Goal: Information Seeking & Learning: Learn about a topic

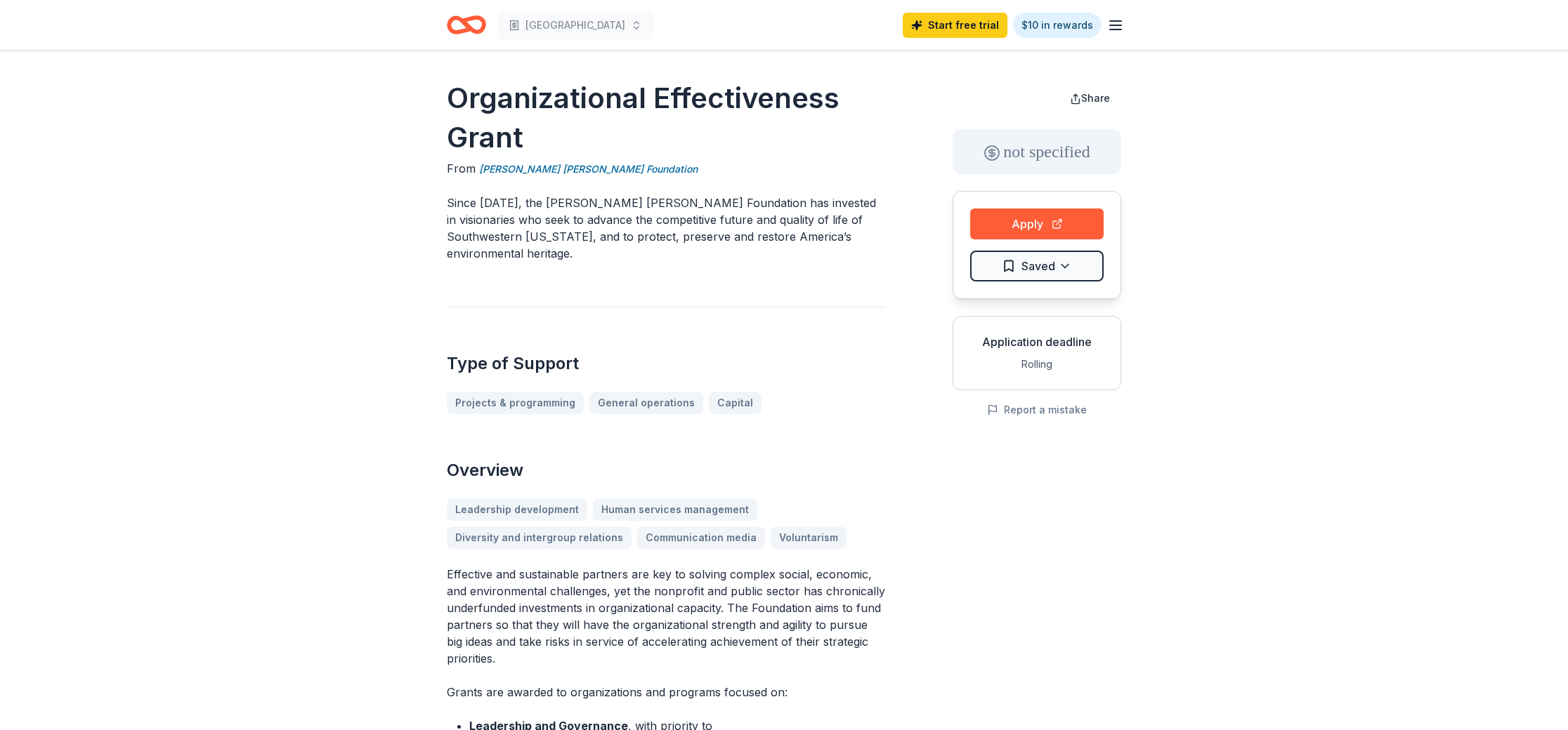
click at [513, 110] on h1 "Organizational Effectiveness Grant" at bounding box center [665, 118] width 438 height 78
click at [469, 20] on icon "Home" at bounding box center [472, 25] width 22 height 14
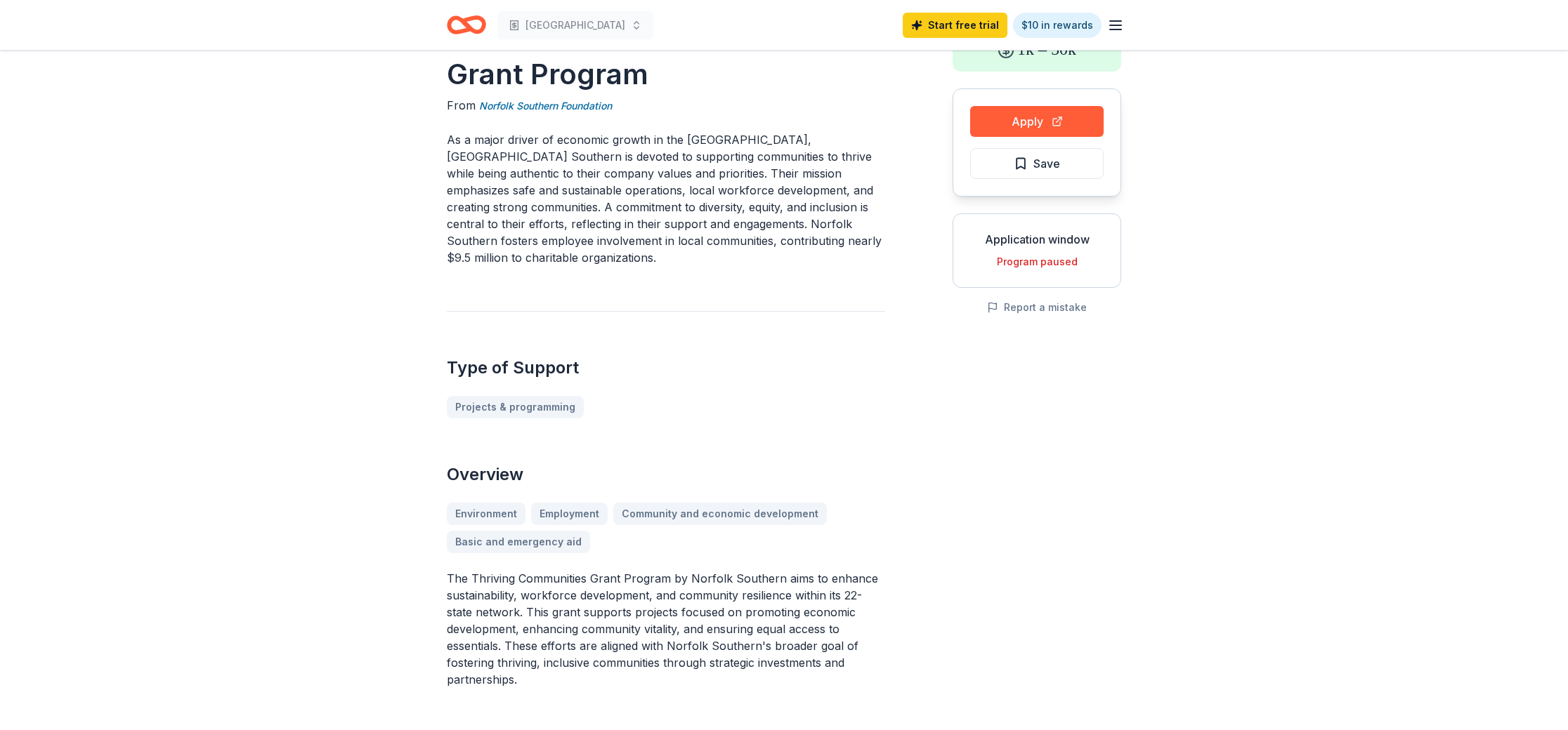
scroll to position [6, 0]
